Goal: Task Accomplishment & Management: Use online tool/utility

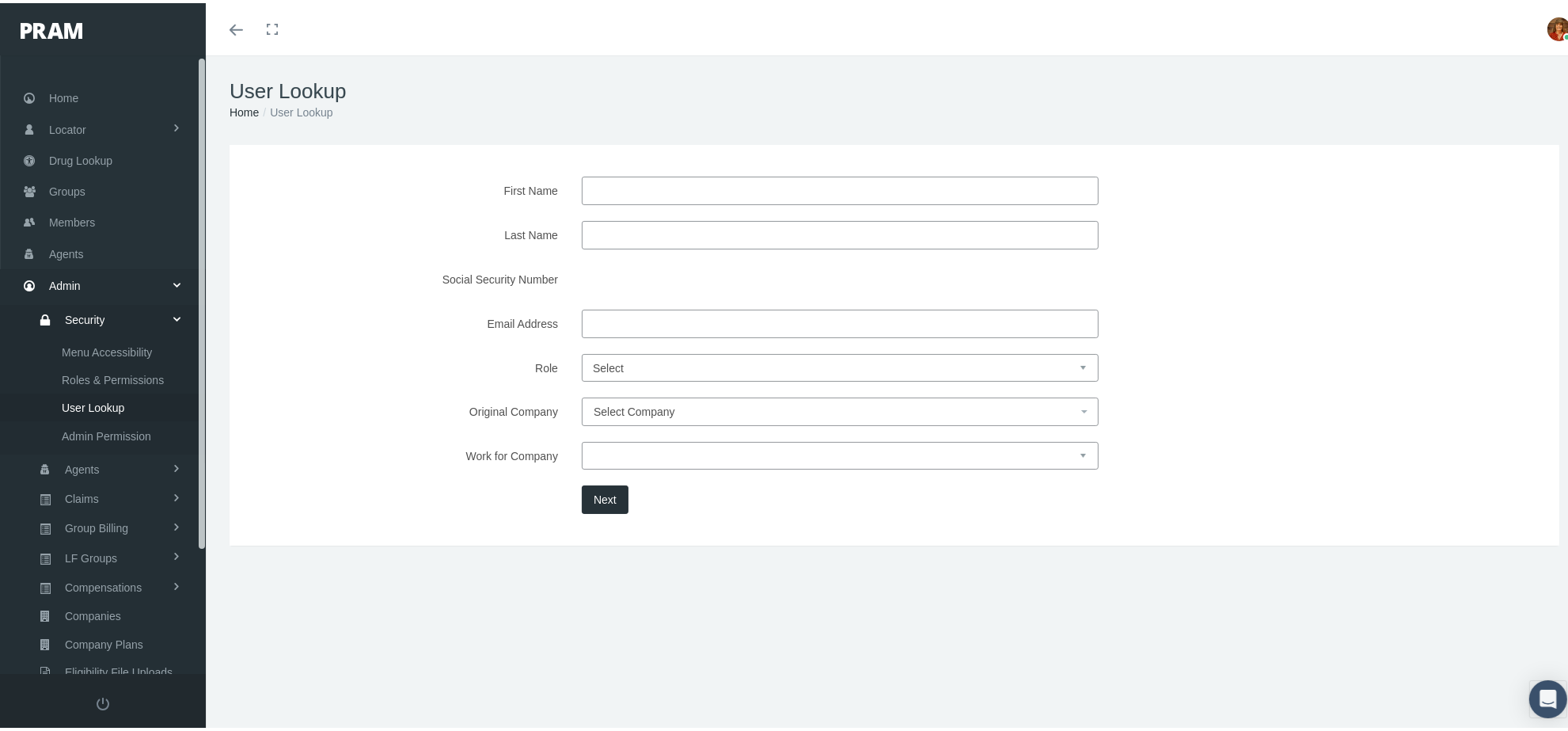
drag, startPoint x: 202, startPoint y: 240, endPoint x: 206, endPoint y: 49, distance: 191.0
click at [206, 52] on form "Toggle navigation Toggle menubar Toggle fullscreen Profile Logout" at bounding box center [791, 400] width 1584 height 696
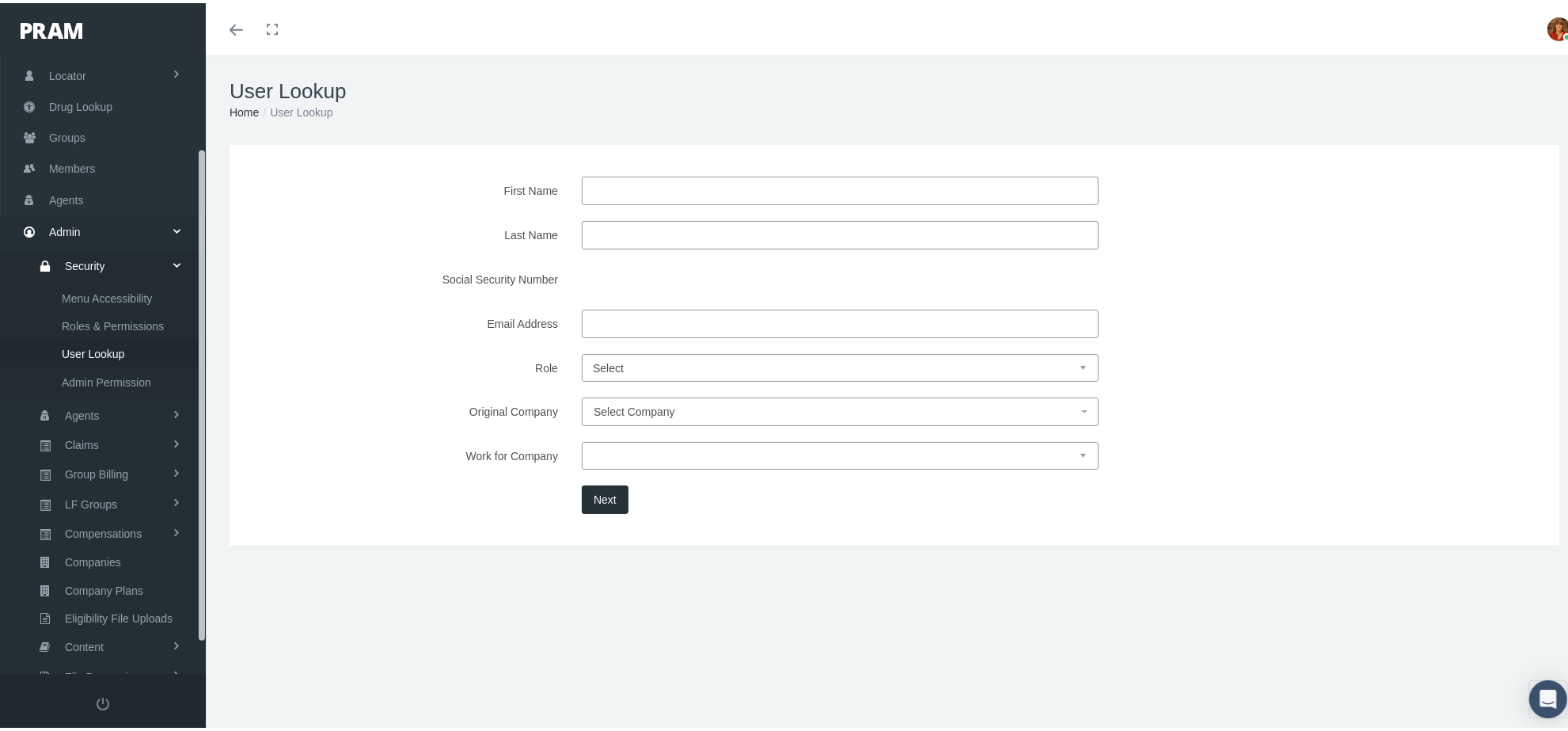
scroll to position [155, 0]
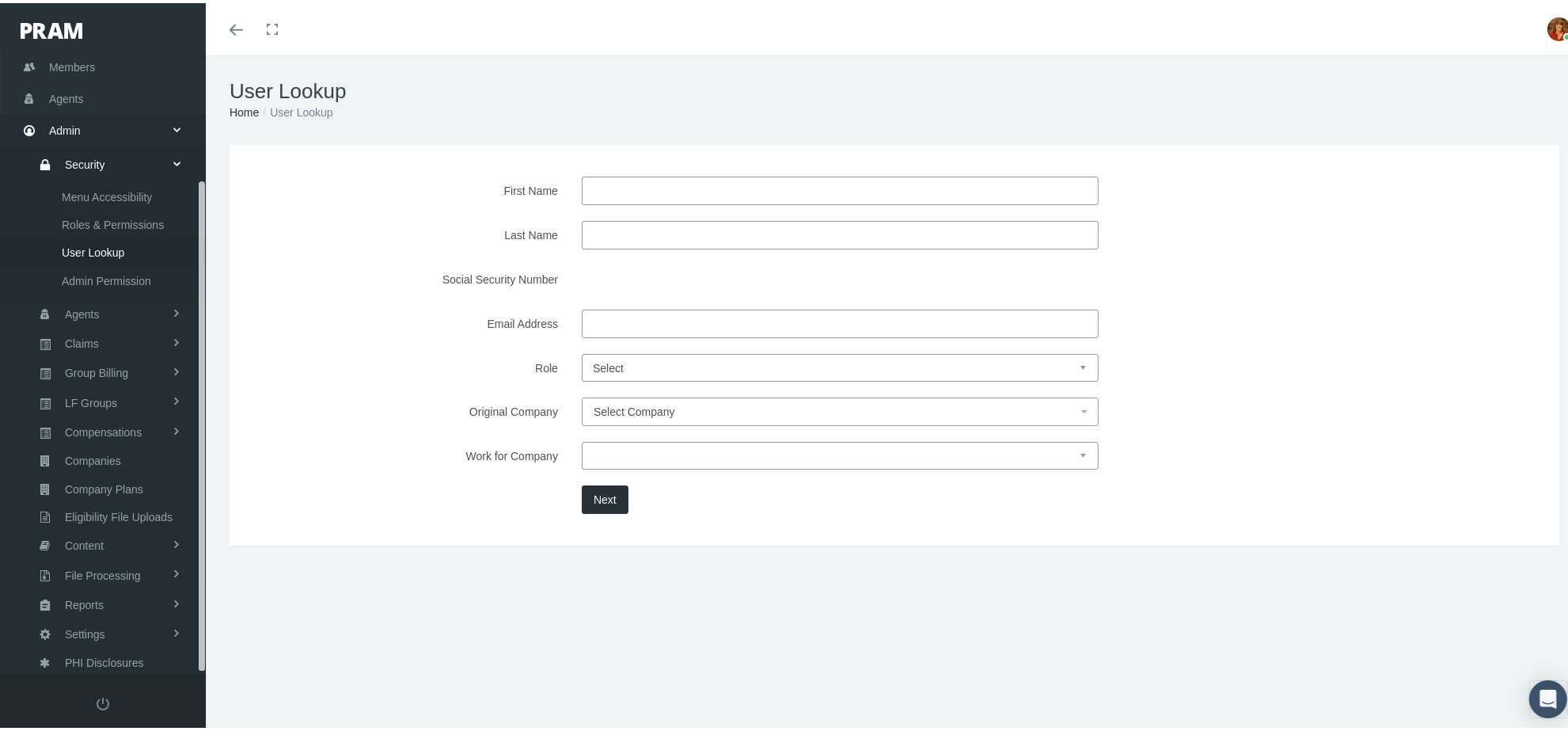
drag, startPoint x: 200, startPoint y: 511, endPoint x: 211, endPoint y: 679, distance: 168.4
click at [211, 679] on form "Toggle navigation Toggle menubar Toggle fullscreen Profile Logout" at bounding box center [791, 400] width 1584 height 696
click at [93, 590] on span "Reports" at bounding box center [84, 602] width 39 height 27
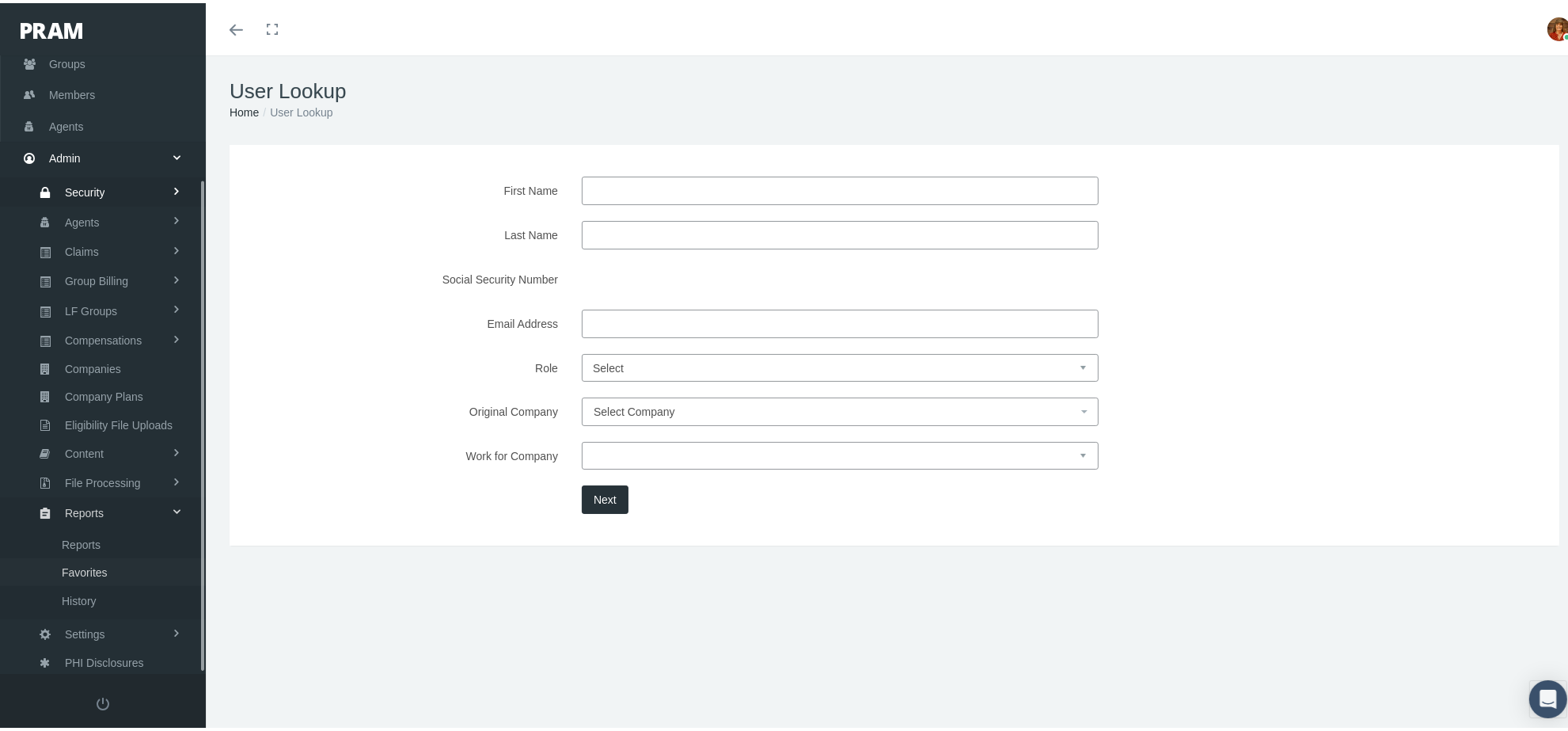
click at [101, 563] on span "Favorites" at bounding box center [84, 569] width 46 height 27
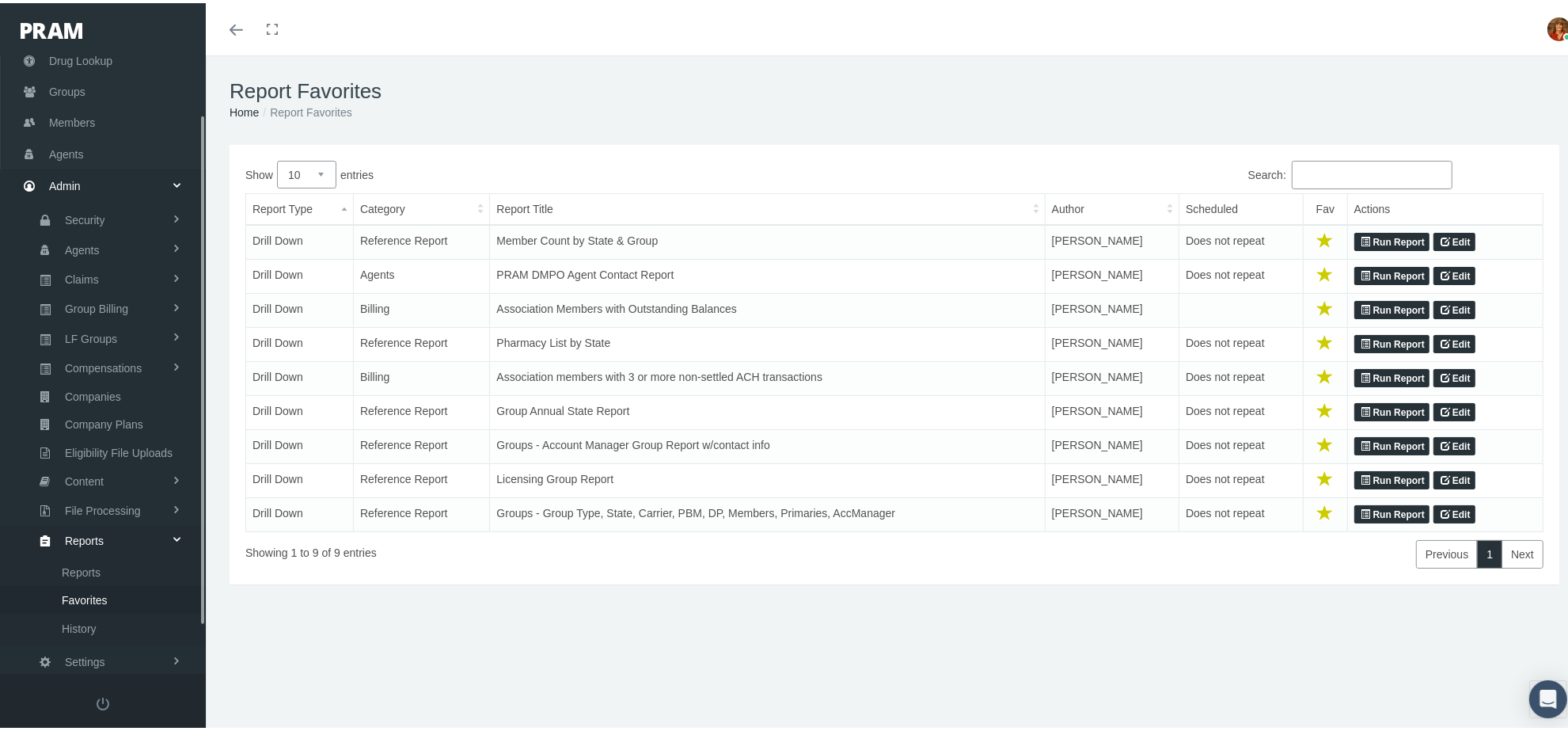
scroll to position [128, 0]
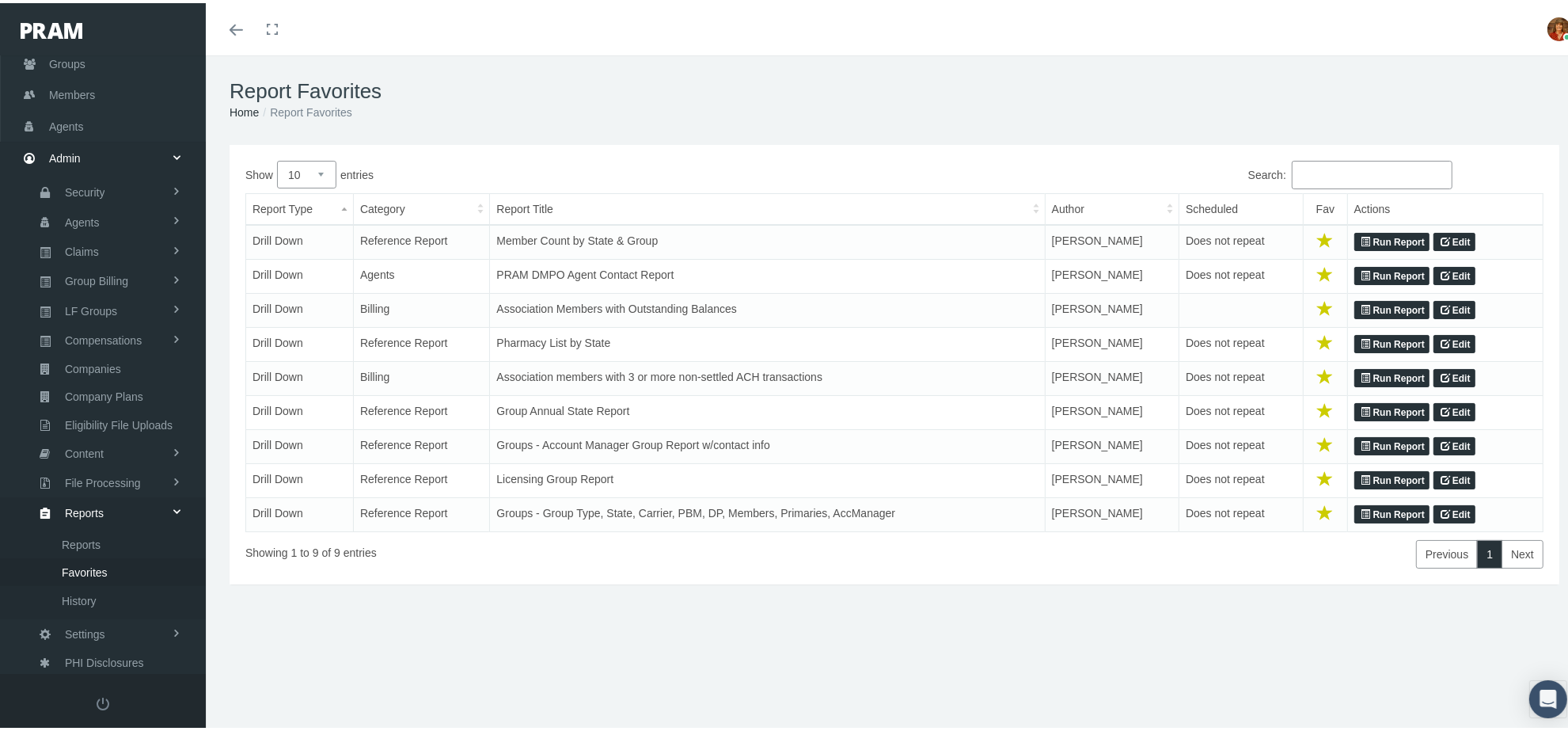
click at [1374, 508] on link "Run Report" at bounding box center [1392, 511] width 75 height 19
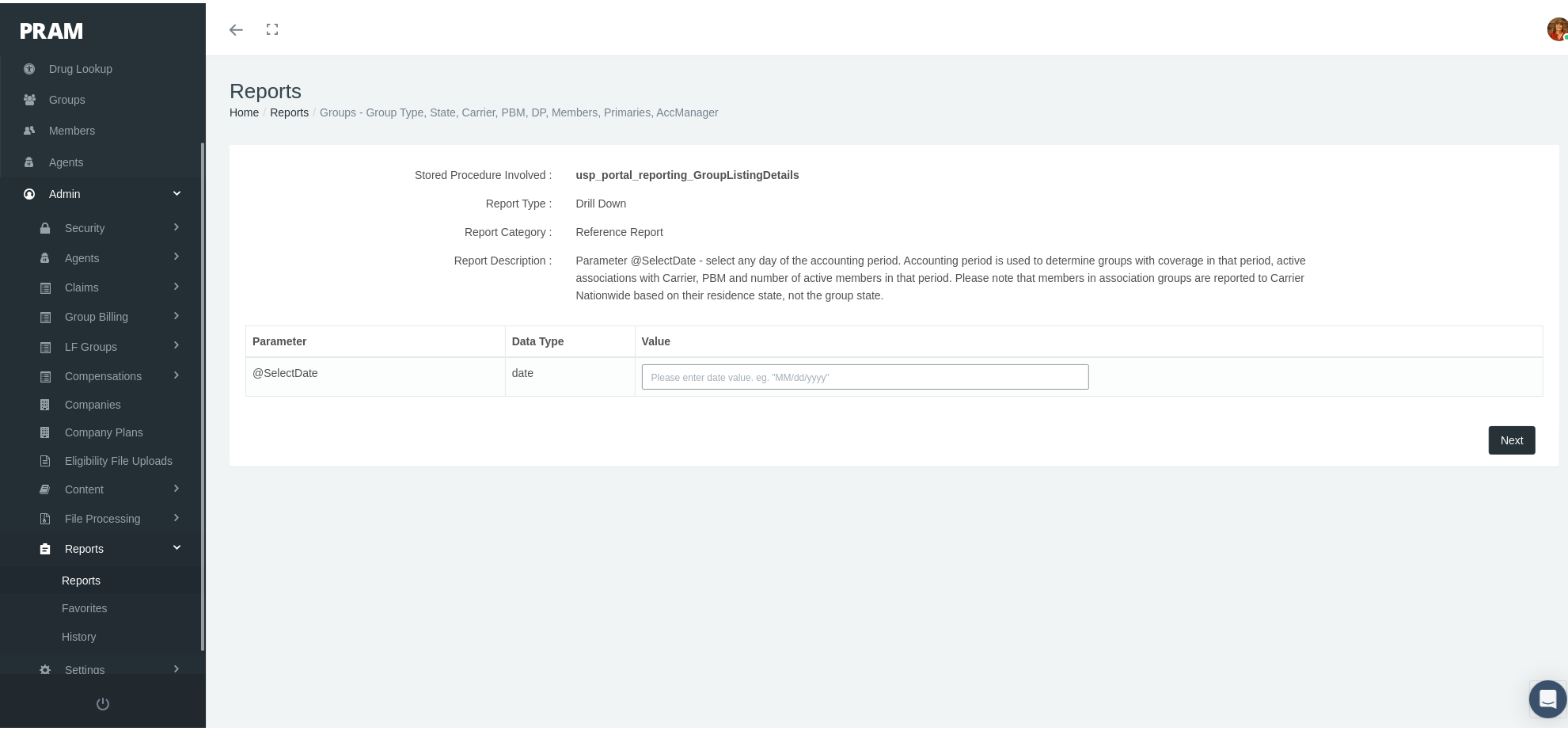
scroll to position [128, 0]
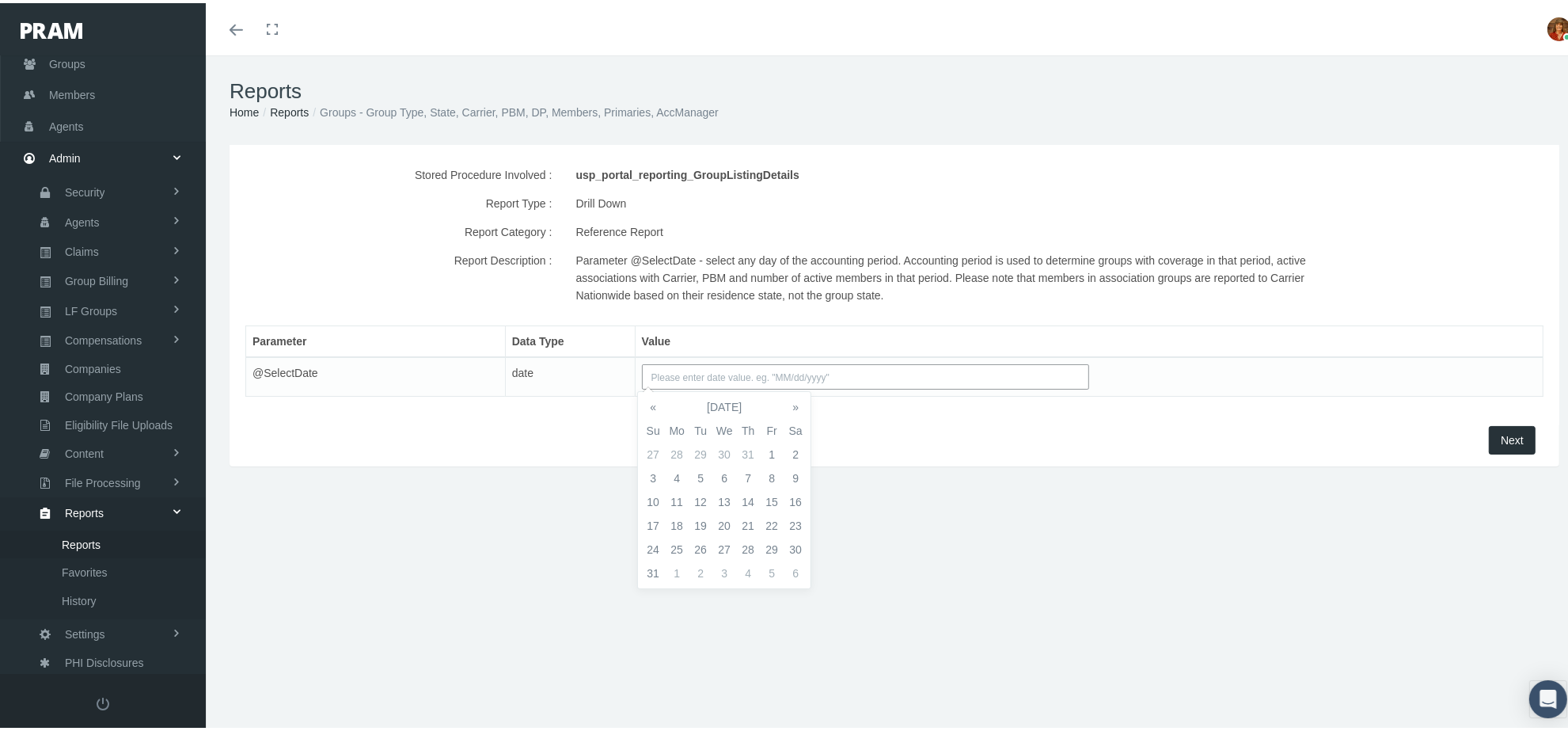
click at [764, 369] on input "text" at bounding box center [866, 374] width 447 height 25
type input "[DATE]"
click at [1501, 441] on span "Next" at bounding box center [1512, 437] width 23 height 12
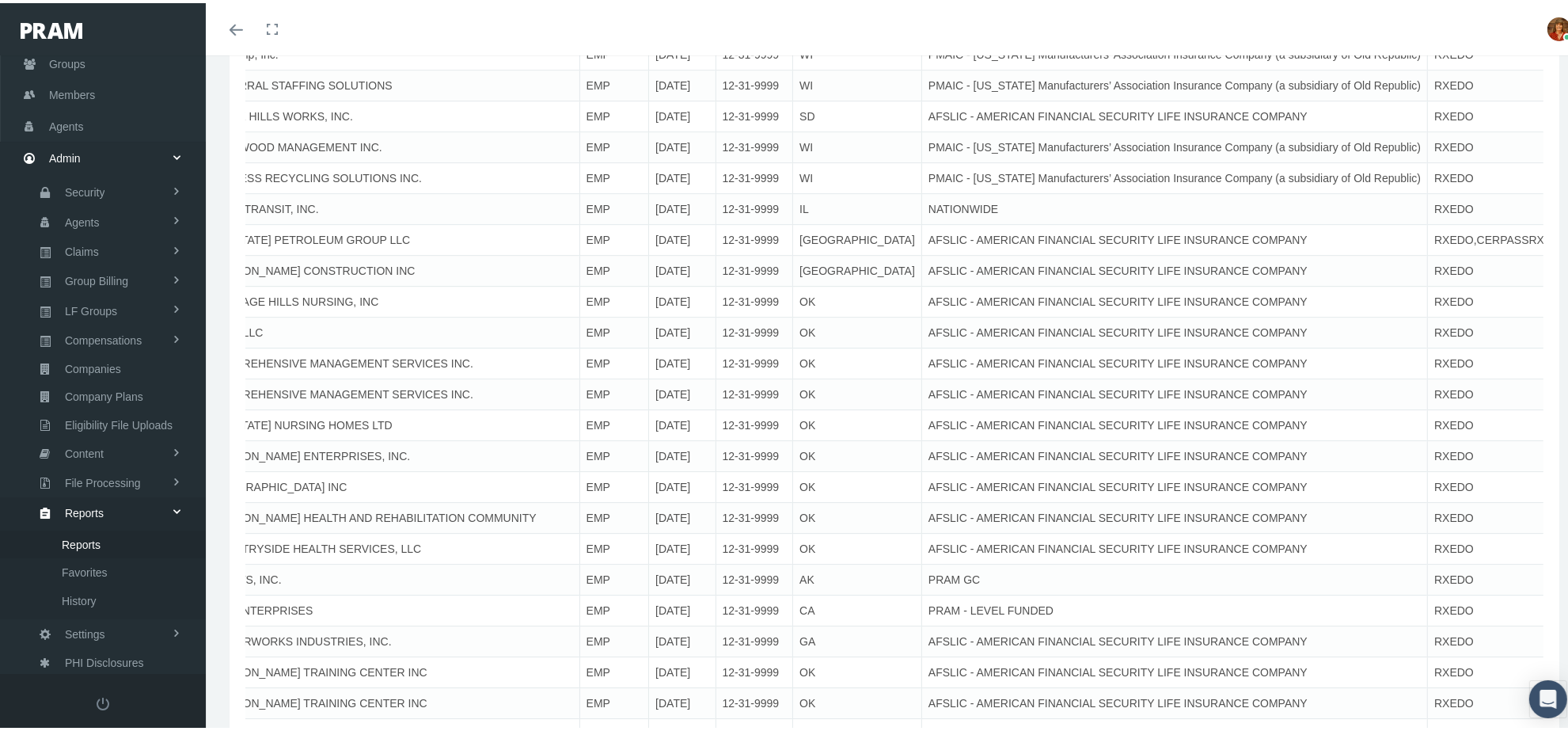
scroll to position [17555, 0]
